Goal: Transaction & Acquisition: Purchase product/service

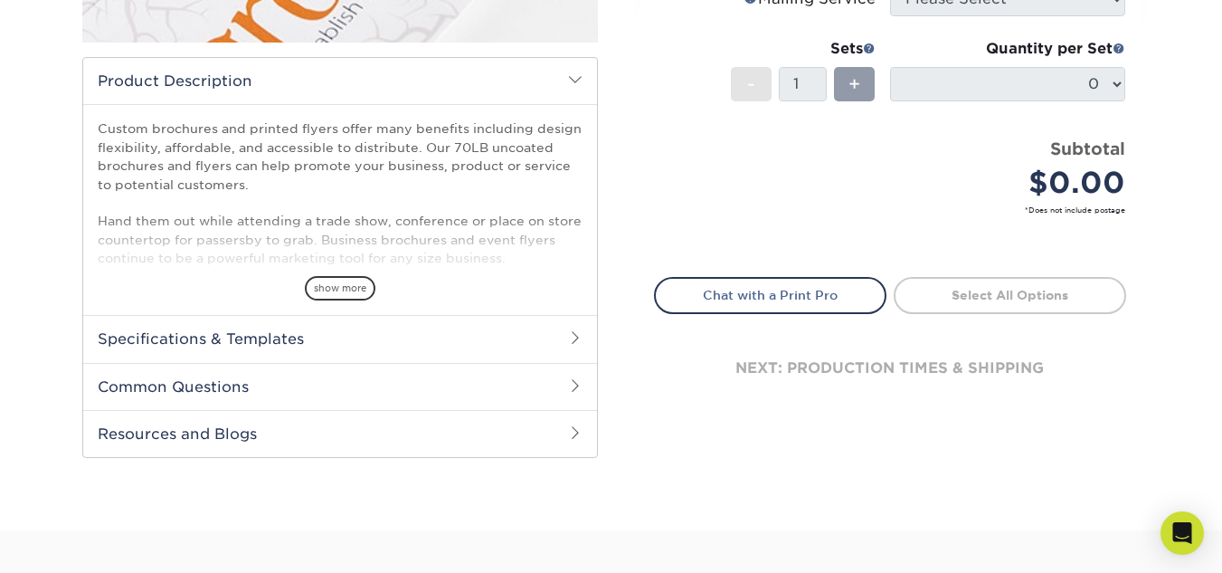
scroll to position [518, 0]
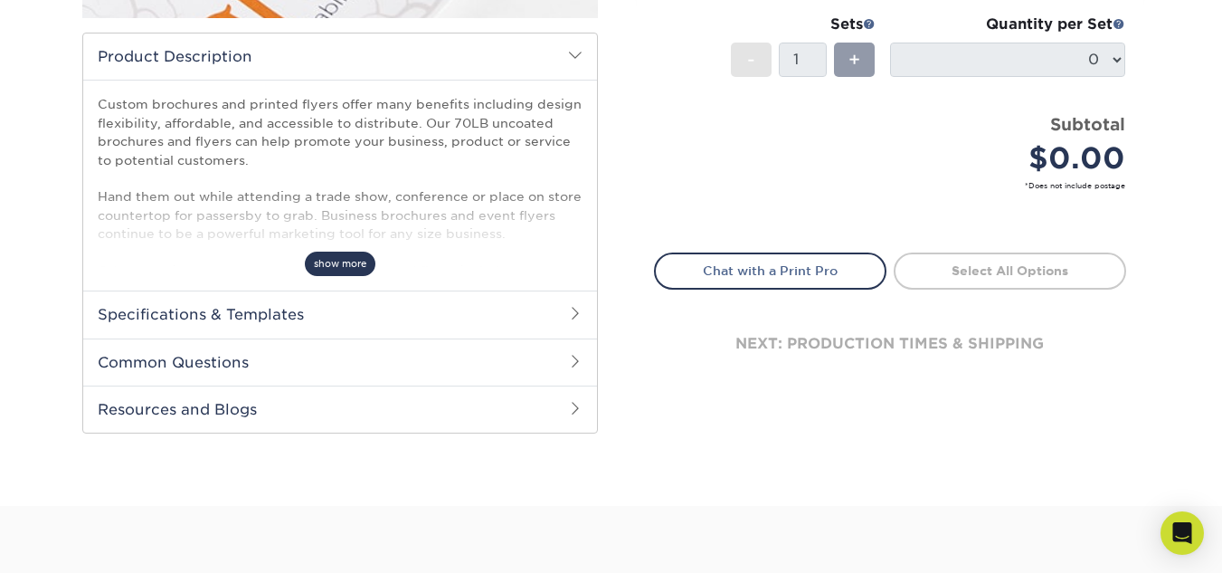
click at [350, 263] on span "show more" at bounding box center [340, 263] width 71 height 24
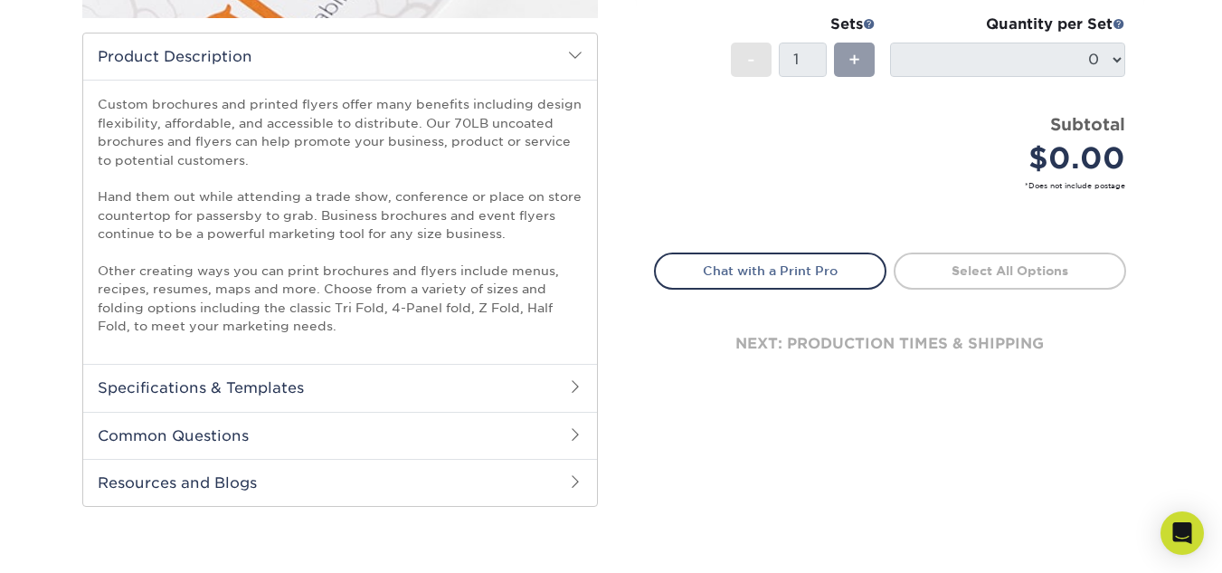
click at [574, 383] on span at bounding box center [575, 386] width 14 height 14
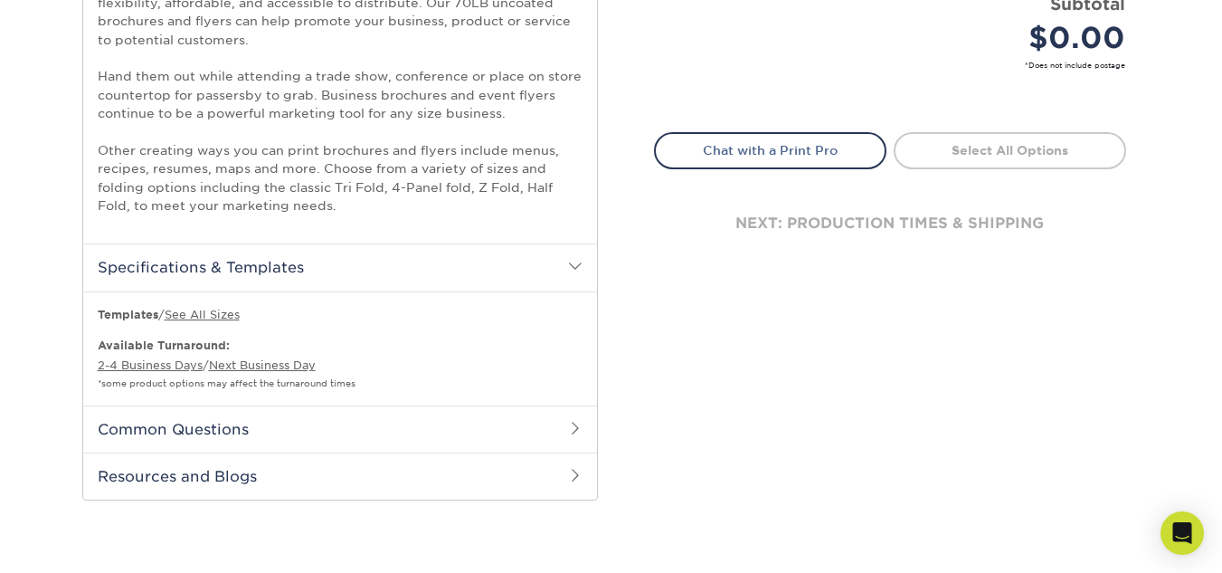
scroll to position [759, 0]
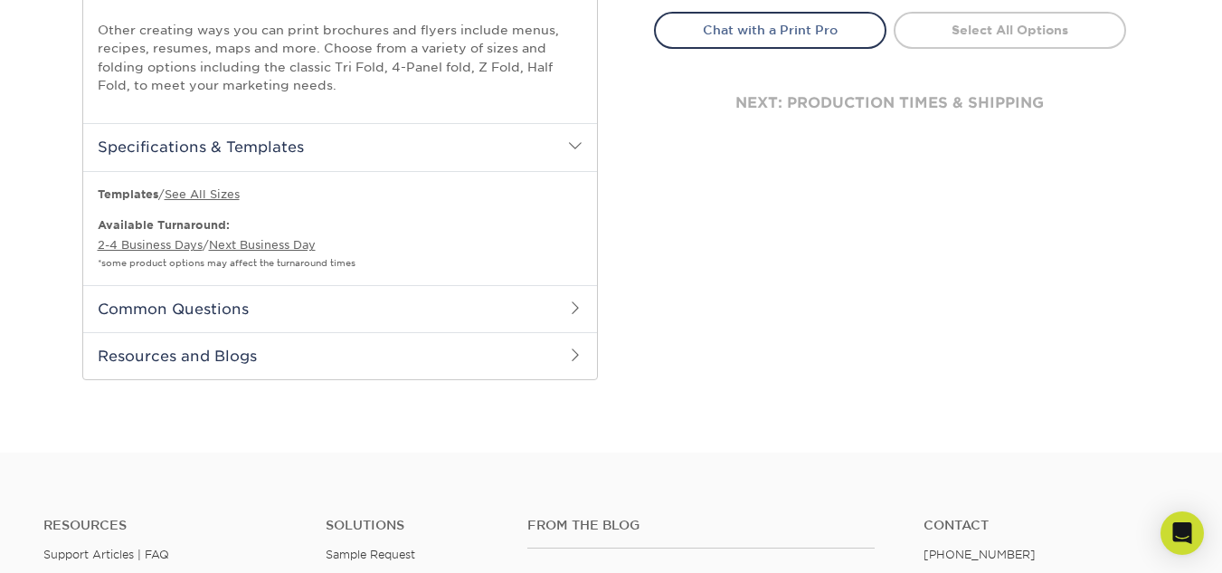
click at [575, 145] on span at bounding box center [575, 145] width 14 height 14
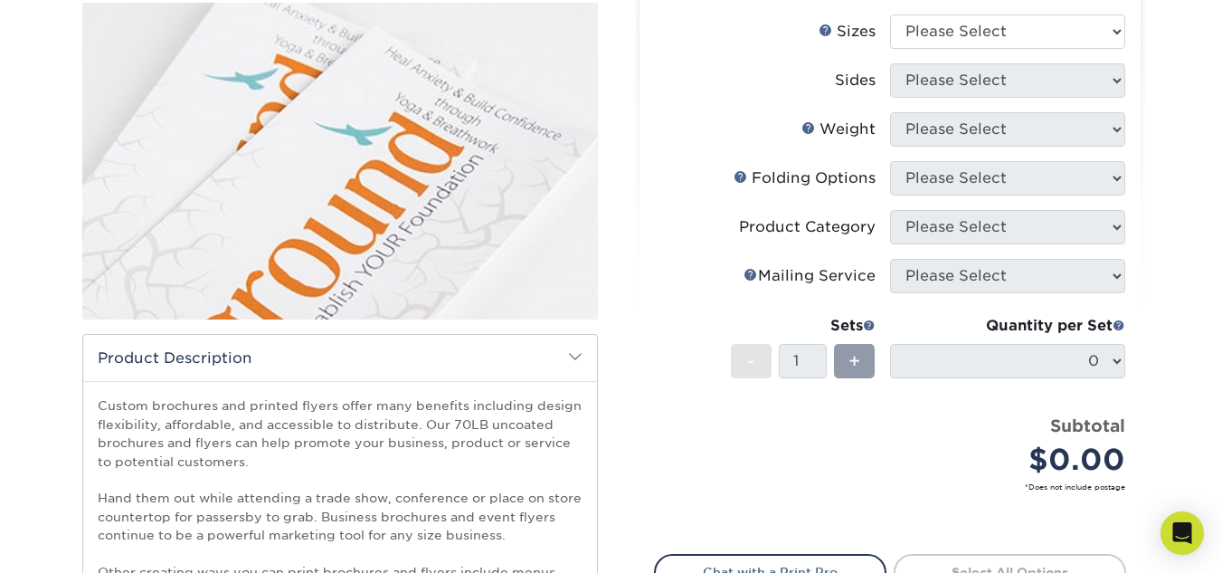
scroll to position [156, 0]
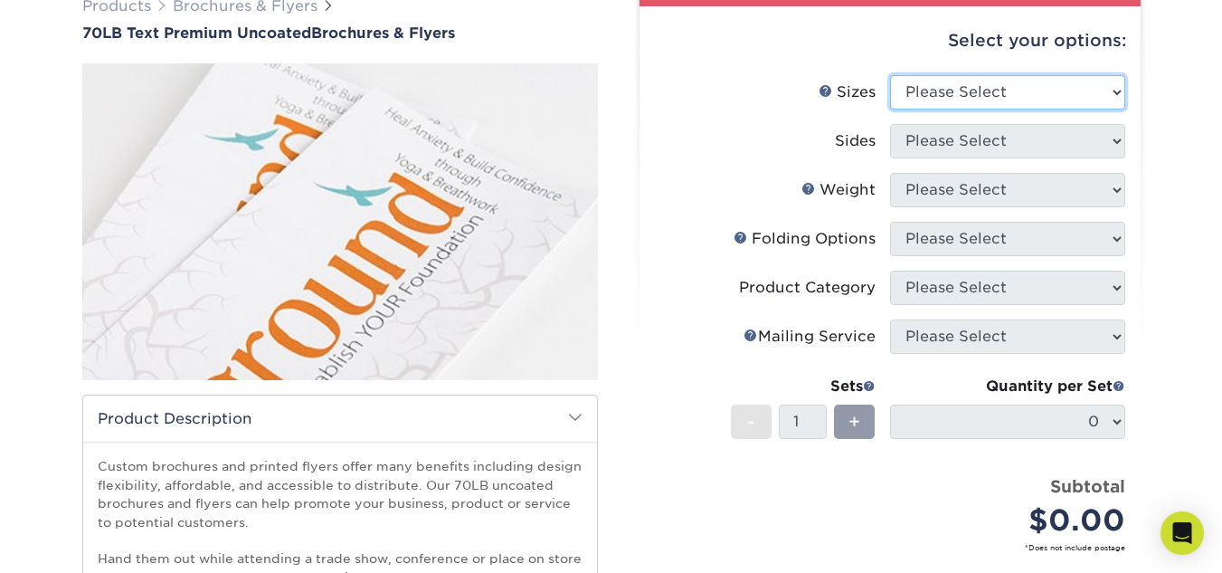
click at [1112, 90] on select "Please Select 3.67" x 8.5" 4" x 6" 4" x 8.5" 4" x 9" 4.25" x 5.5" 4.25" x 11" 5…" at bounding box center [1007, 92] width 235 height 34
select select "8.50x11.00"
click at [890, 75] on select "Please Select 3.67" x 8.5" 4" x 6" 4" x 8.5" 4" x 9" 4.25" x 5.5" 4.25" x 11" 5…" at bounding box center [1007, 92] width 235 height 34
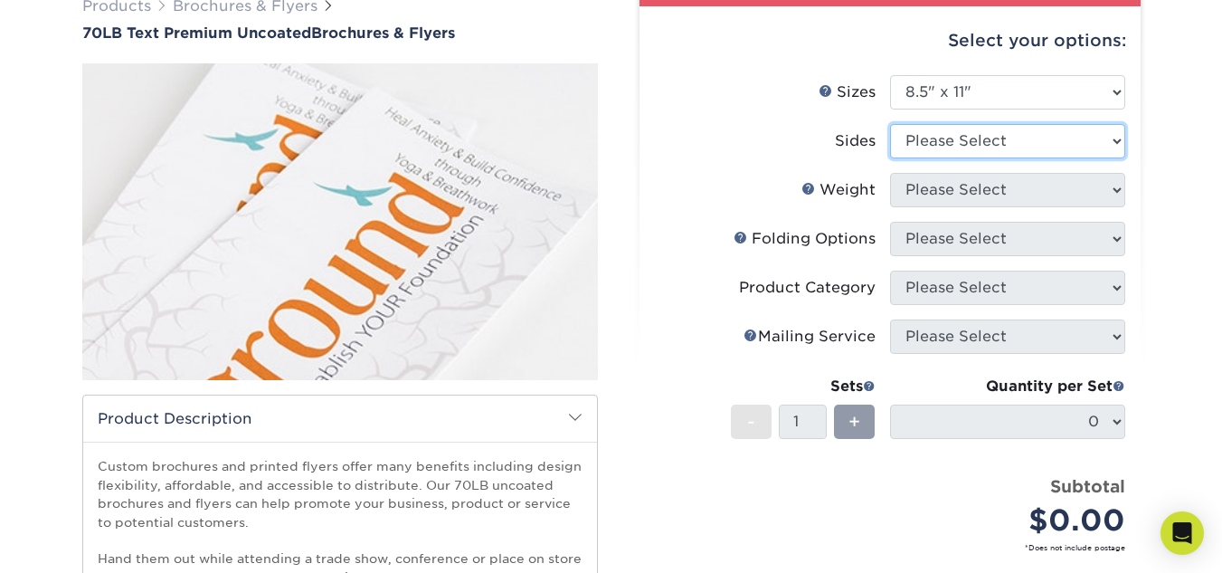
click at [1116, 142] on select "Please Select Print Both Sides Print Front Only" at bounding box center [1007, 141] width 235 height 34
select select "13abbda7-1d64-4f25-8bb2-c179b224825d"
click at [890, 124] on select "Please Select Print Both Sides Print Front Only" at bounding box center [1007, 141] width 235 height 34
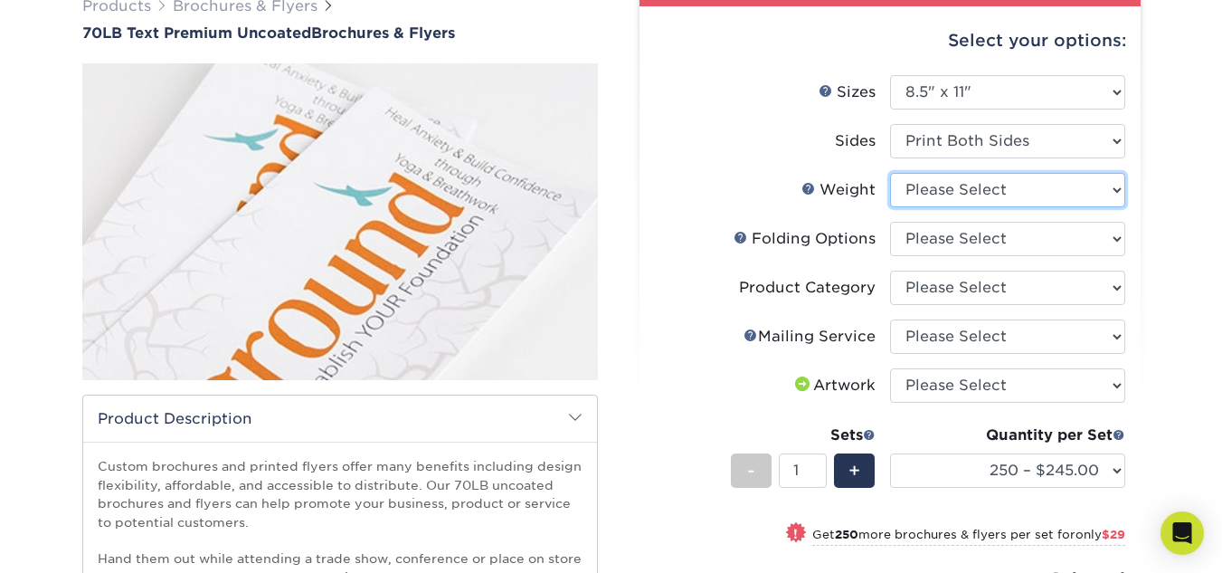
click at [1114, 188] on select "Please Select 70LB" at bounding box center [1007, 190] width 235 height 34
select select "70LB"
click at [890, 173] on select "Please Select 70LB" at bounding box center [1007, 190] width 235 height 34
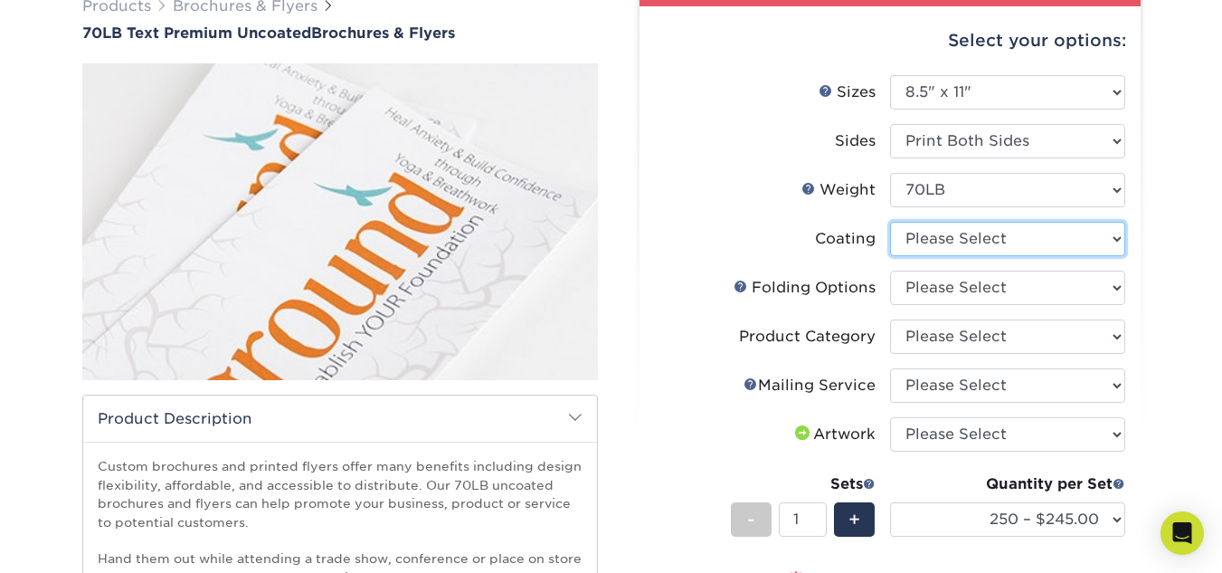
click at [1119, 240] on select at bounding box center [1007, 239] width 235 height 34
click at [890, 222] on select at bounding box center [1007, 239] width 235 height 34
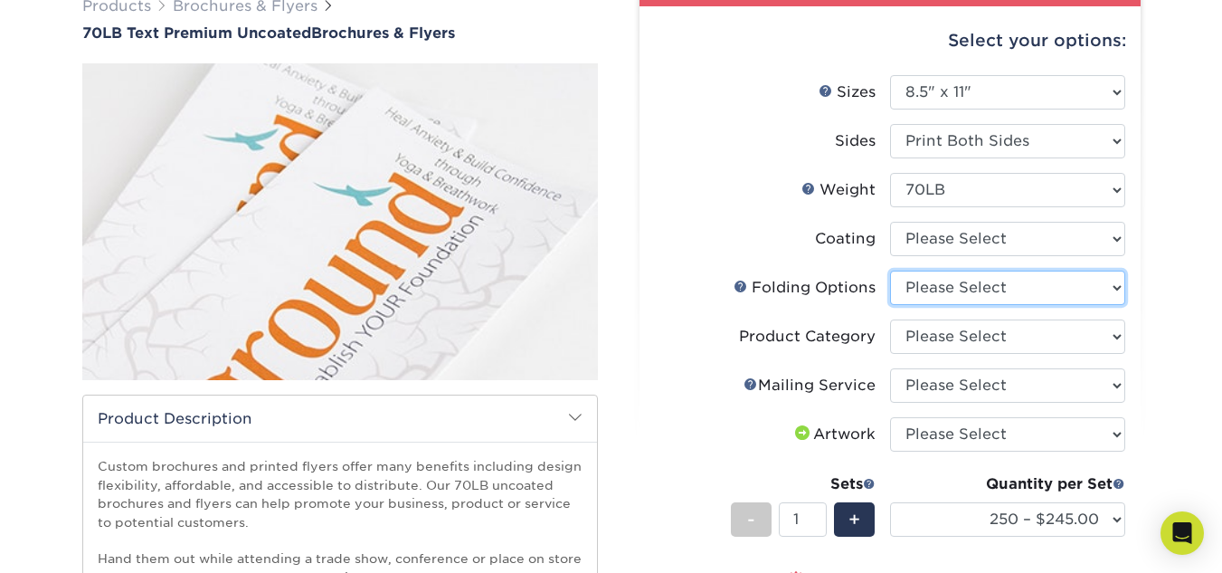
click at [1116, 282] on select "Please Select FLAT - No Folding Accordion Fold Half-Fold (Vertical) Half-Fold (…" at bounding box center [1007, 287] width 235 height 34
select select "6bd2fd9e-193e-4811-88f7-94c08206d735"
click at [890, 270] on select "Please Select FLAT - No Folding Accordion Fold Half-Fold (Vertical) Half-Fold (…" at bounding box center [1007, 287] width 235 height 34
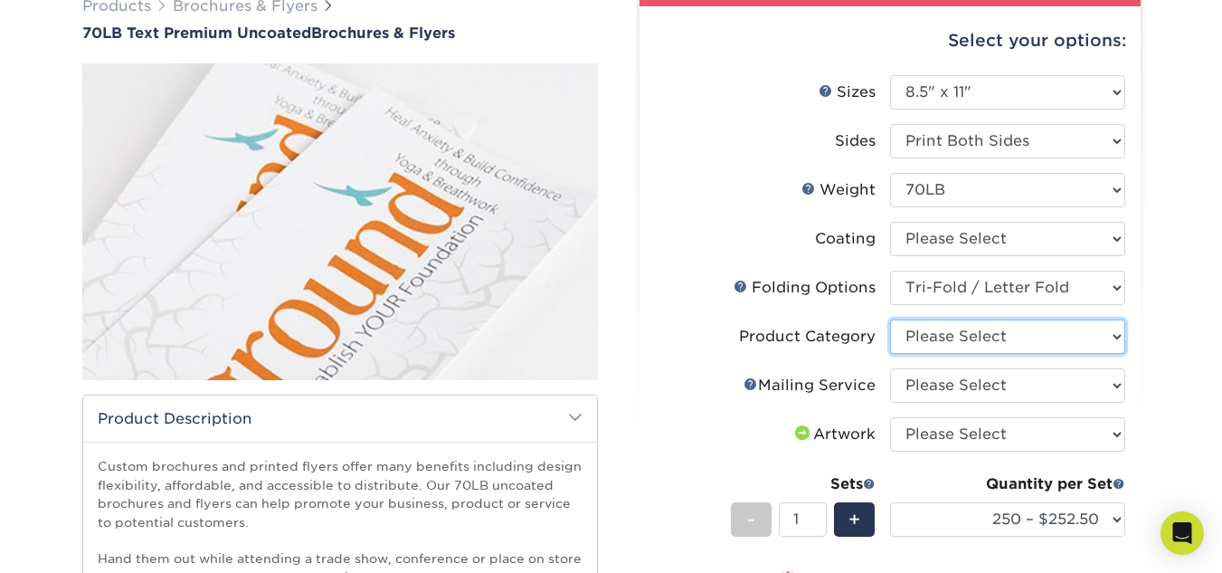
click at [1117, 336] on select "Please Select Flyers and Brochures" at bounding box center [1007, 336] width 235 height 34
select select "1a668080-6b7c-4174-b399-2c3833b27ef4"
click at [890, 319] on select "Please Select Flyers and Brochures" at bounding box center [1007, 336] width 235 height 34
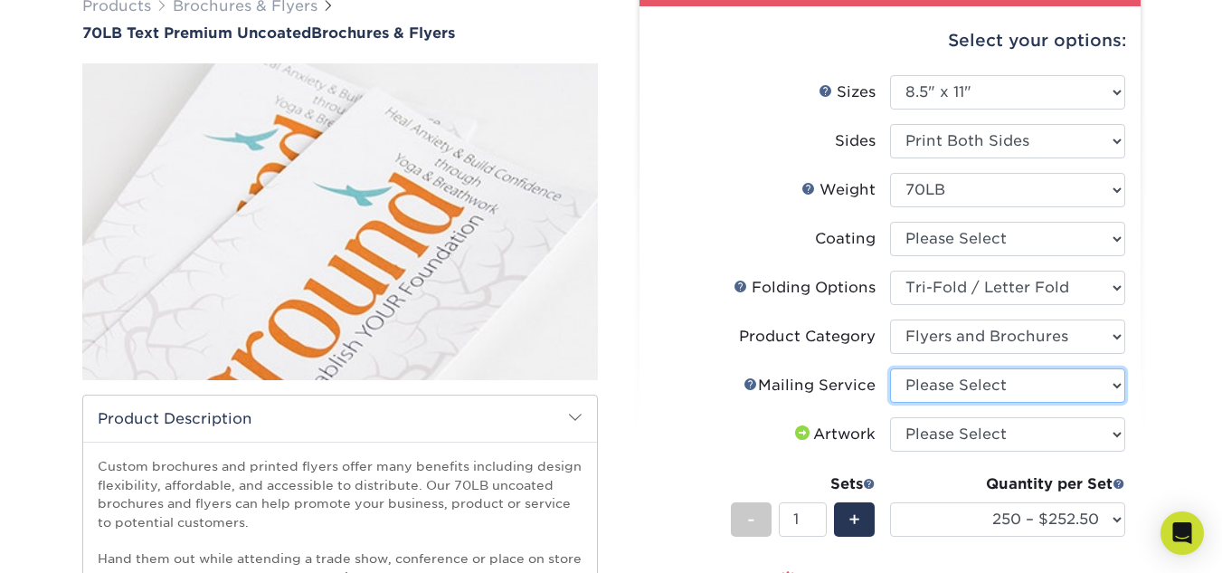
click at [1112, 387] on select "Please Select No Direct Mailing Service No, I will mail/stamp/imprint Direct Ma…" at bounding box center [1007, 385] width 235 height 34
select select "934e270e-9523-48b9-93c7-78b0896e16a6"
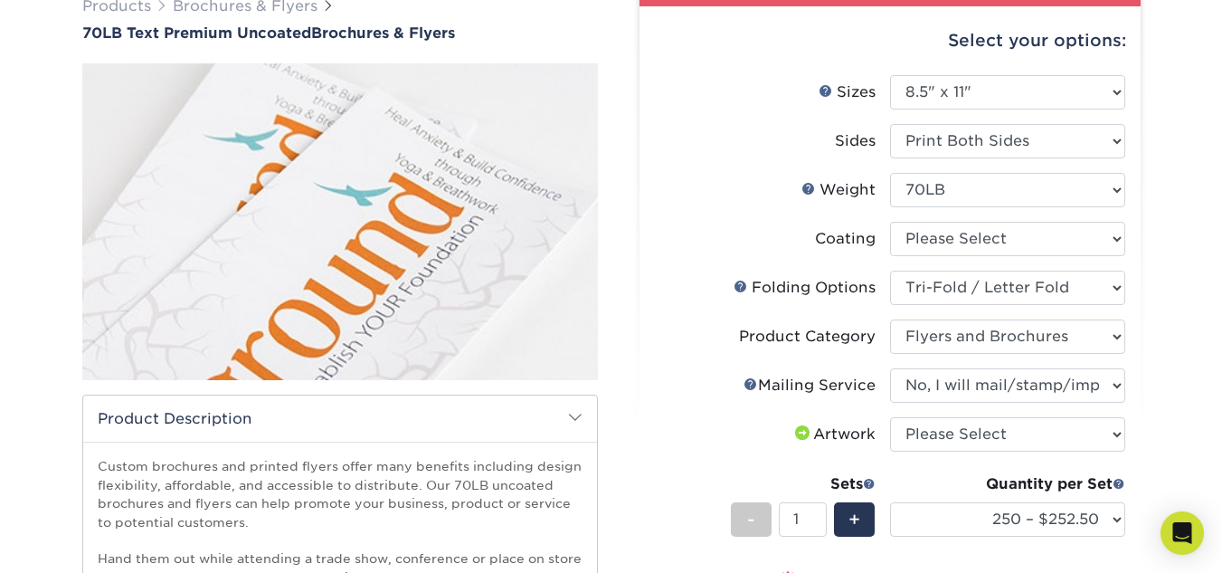
click at [890, 368] on select "Please Select No Direct Mailing Service No, I will mail/stamp/imprint Direct Ma…" at bounding box center [1007, 385] width 235 height 34
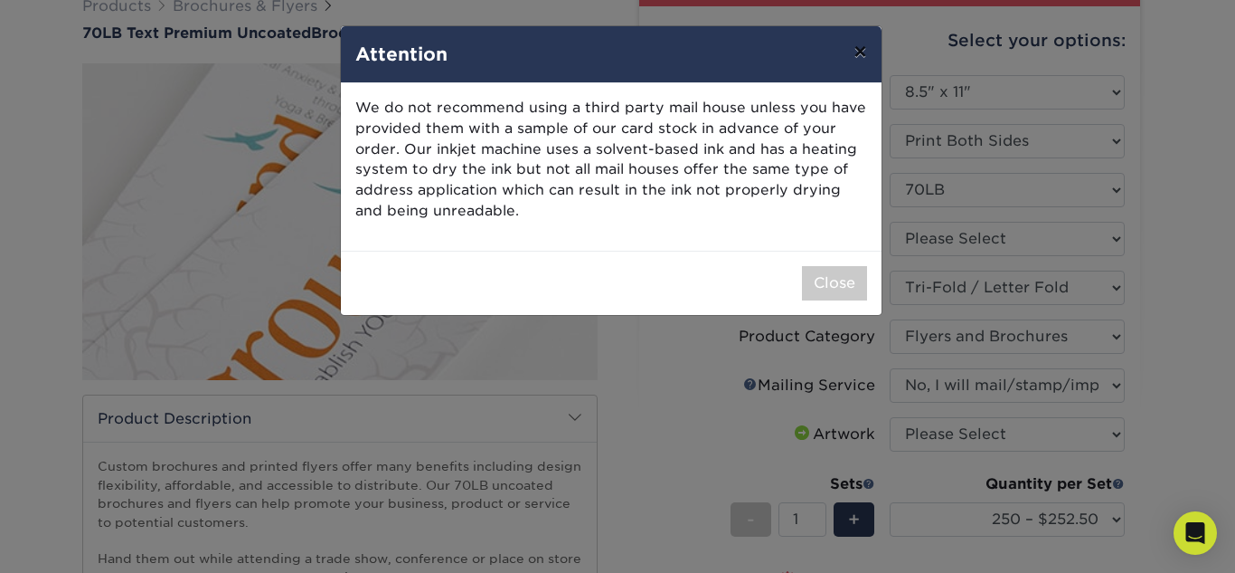
click at [862, 43] on button "×" at bounding box center [860, 51] width 42 height 51
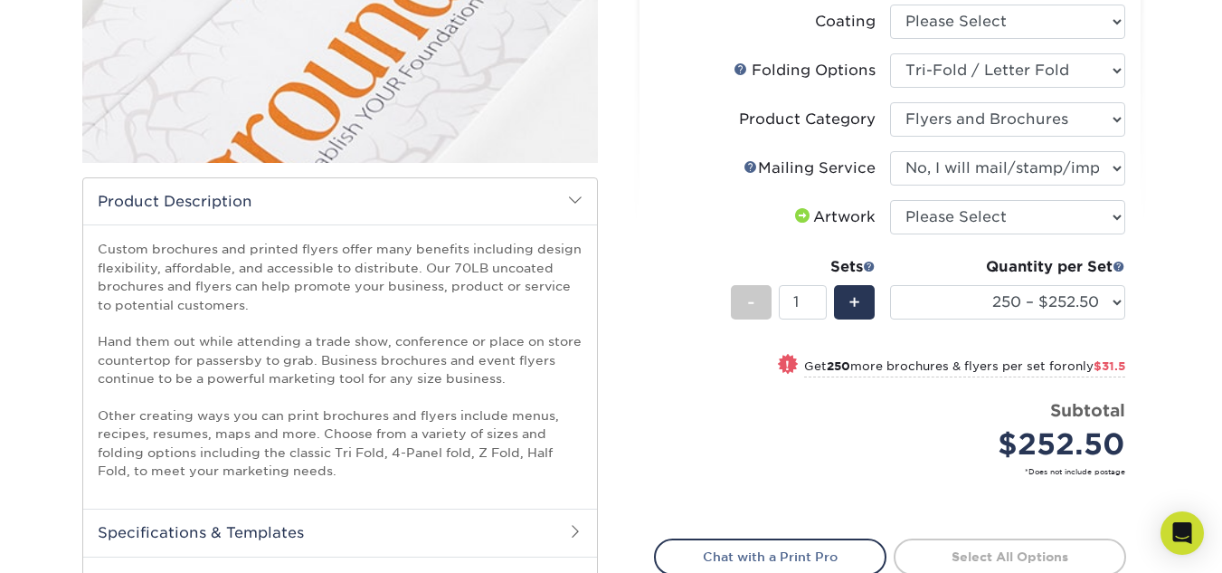
scroll to position [386, 0]
